Goal: Task Accomplishment & Management: Use online tool/utility

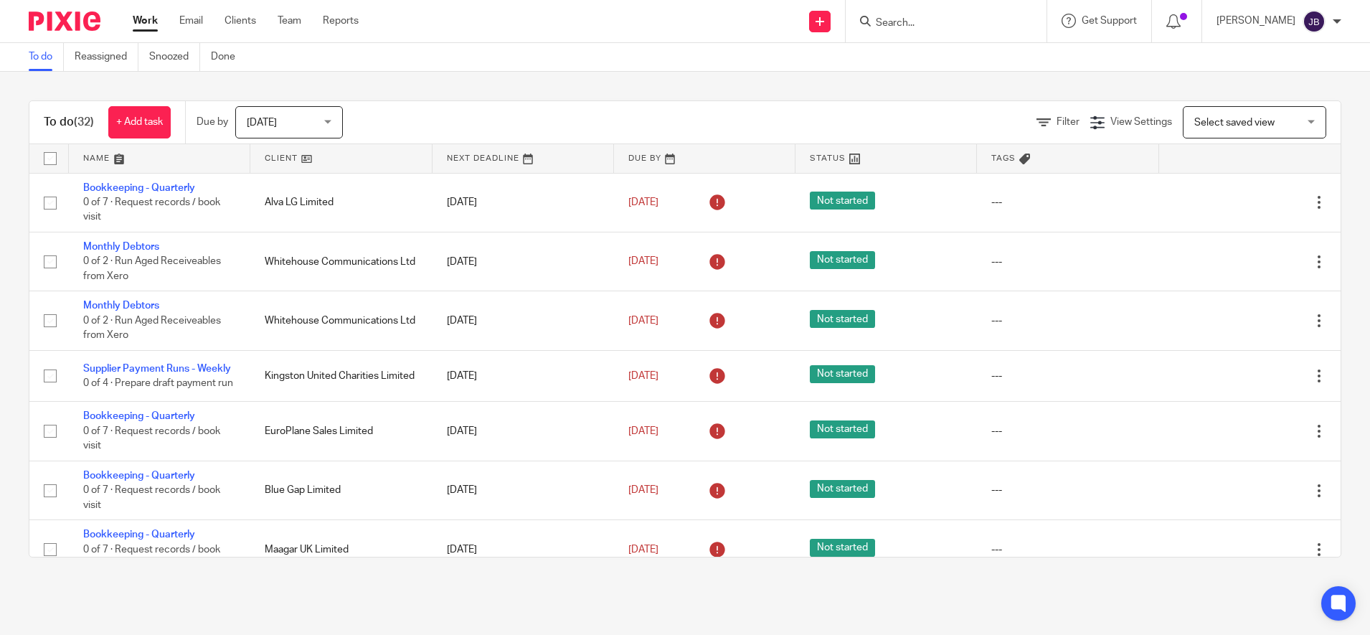
click at [927, 19] on input "Search" at bounding box center [938, 23] width 129 height 13
type input "paul"
click at [960, 60] on link at bounding box center [978, 56] width 213 height 22
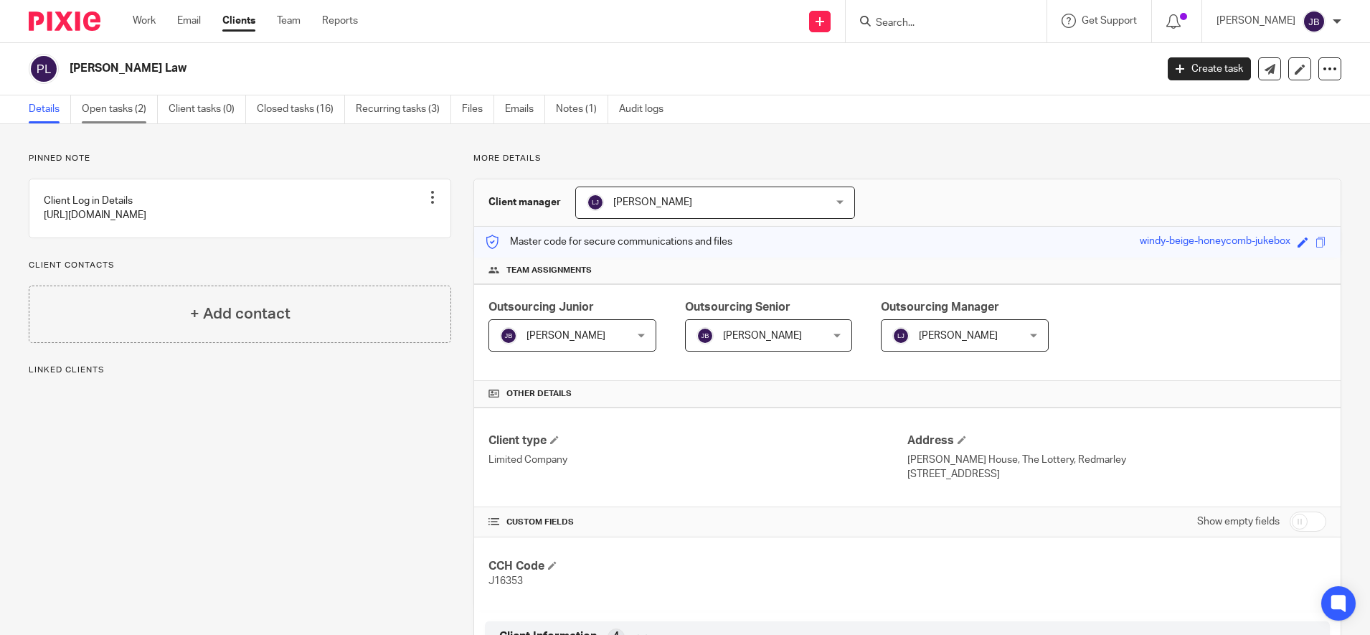
click at [126, 101] on link "Open tasks (2)" at bounding box center [120, 109] width 76 height 28
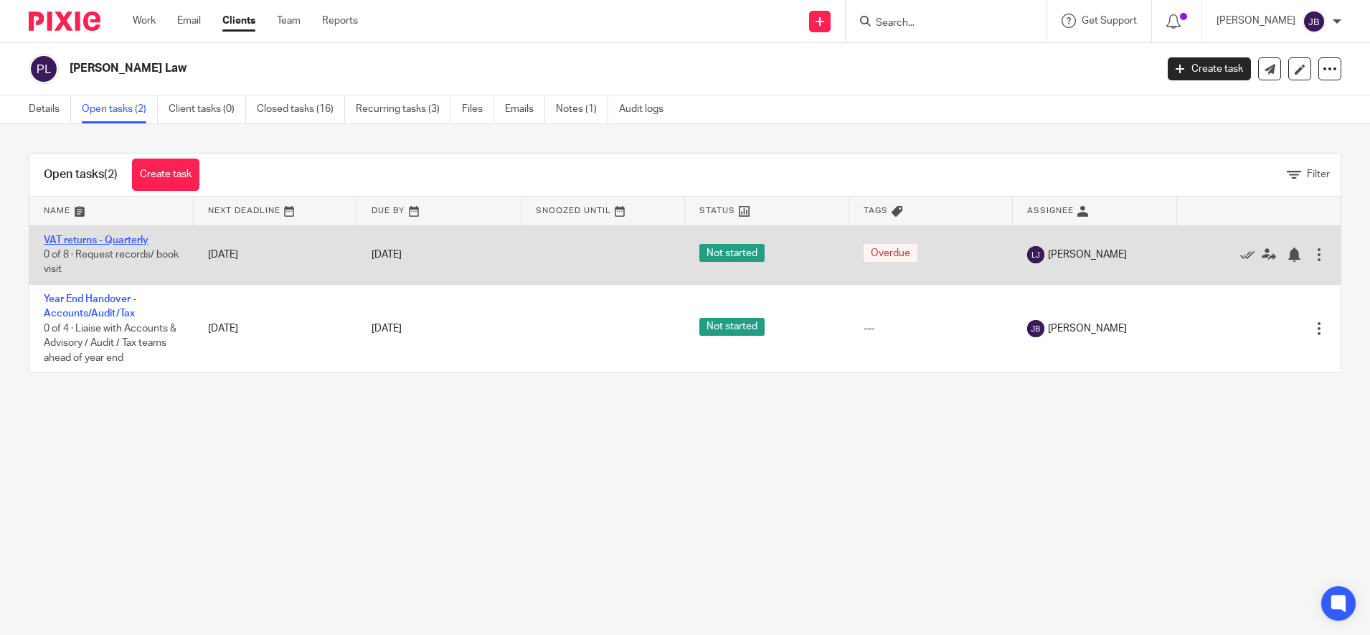
click at [96, 237] on link "VAT returns - Quarterly" at bounding box center [96, 240] width 105 height 10
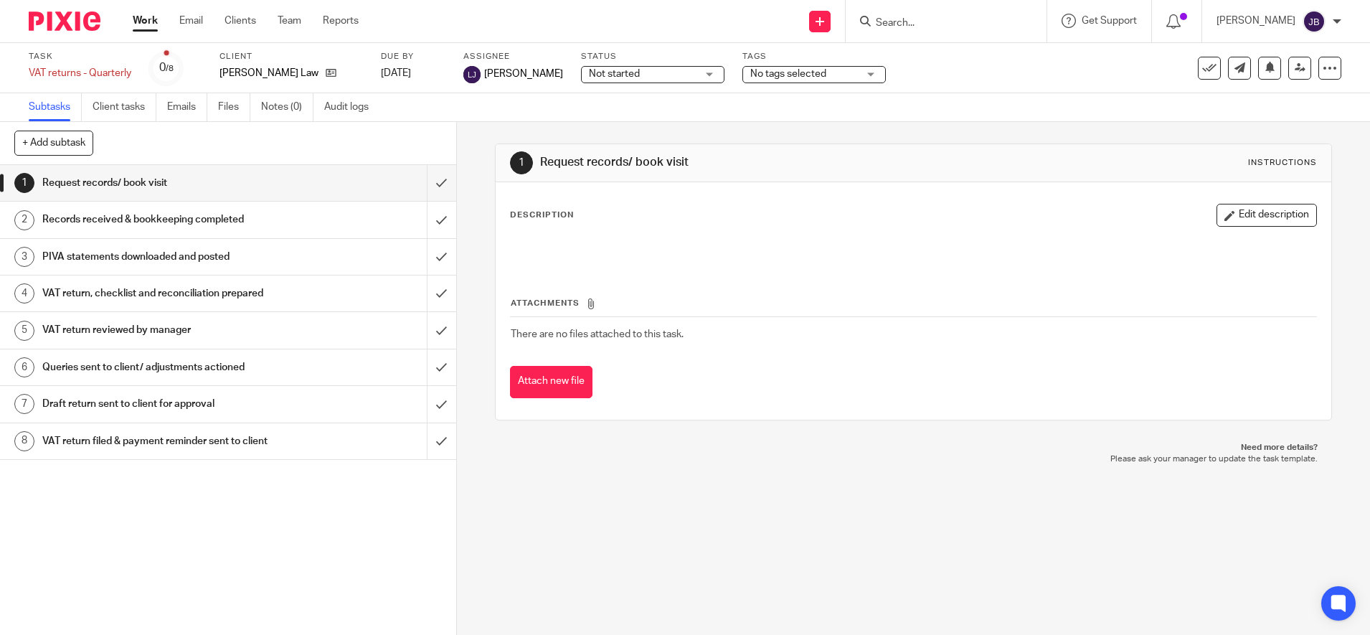
click at [135, 329] on h1 "VAT return reviewed by manager" at bounding box center [165, 330] width 247 height 22
